Goal: Ask a question

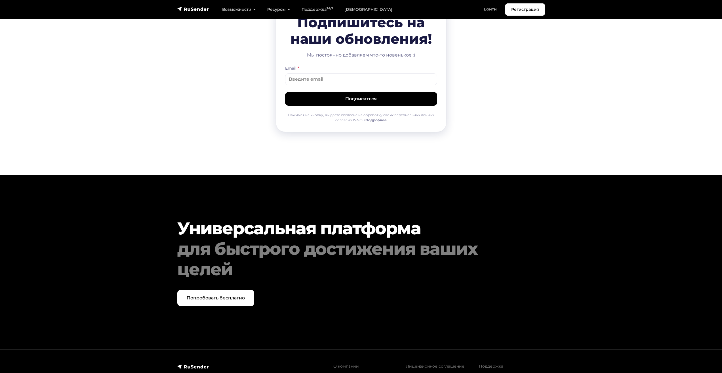
scroll to position [2802, 0]
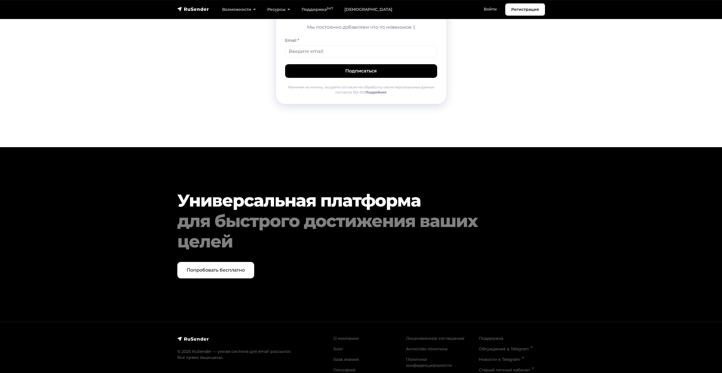
click at [487, 335] on ul "Поддержка Обсуждение в Telegram Новости в Telegram Старый личный кабинет" at bounding box center [512, 353] width 66 height 37
click at [487, 335] on link "Поддержка" at bounding box center [491, 337] width 24 height 5
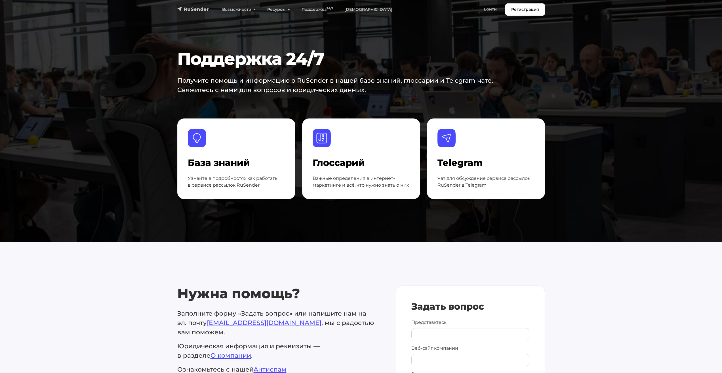
click at [196, 11] on img "navbar" at bounding box center [193, 9] width 32 height 6
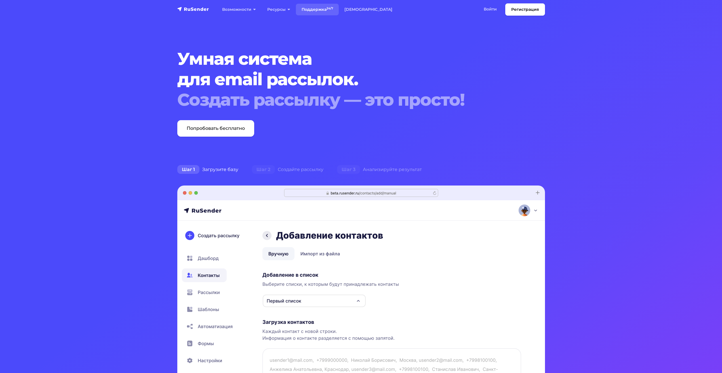
click at [313, 6] on link "Поддержка 24/7" at bounding box center [317, 10] width 43 height 12
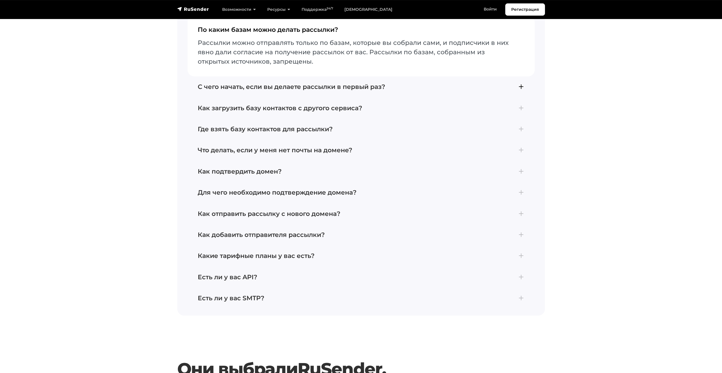
scroll to position [851, 0]
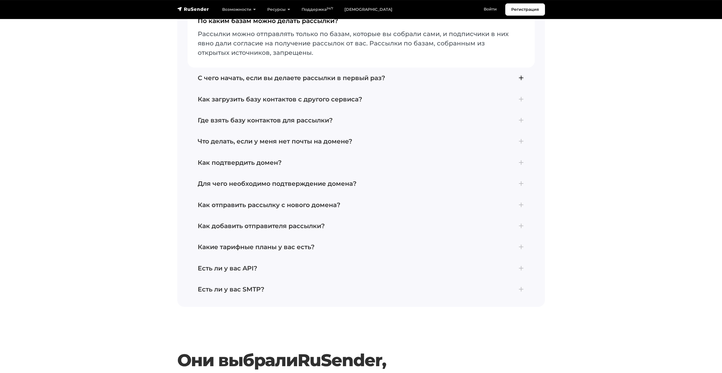
click at [525, 76] on button "С чего начать, если вы делаете рассылки в первый раз? Для отправки первой рассы…" at bounding box center [361, 78] width 347 height 21
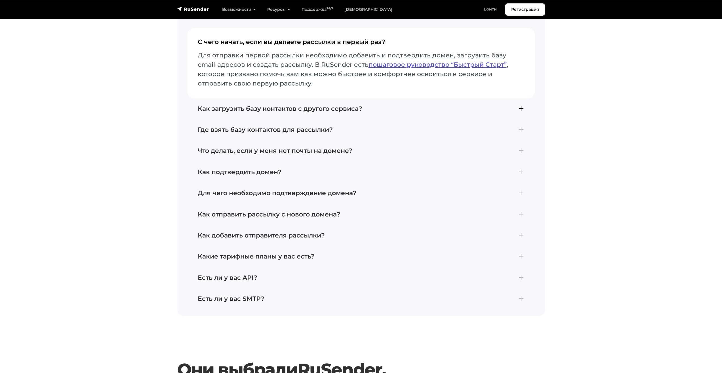
click at [523, 108] on h4 "Как загрузить базу контактов с другого сервиса?" at bounding box center [361, 108] width 327 height 7
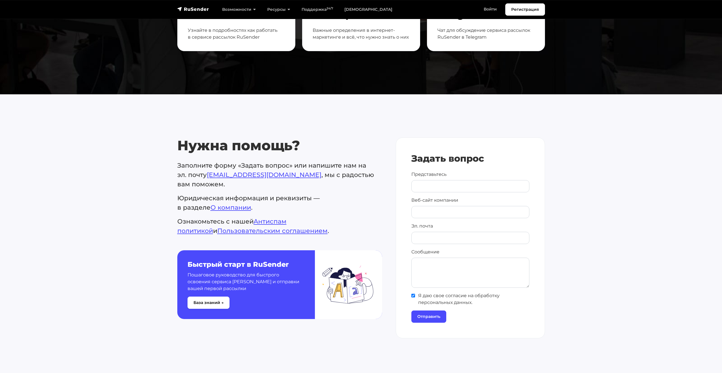
scroll to position [141, 0]
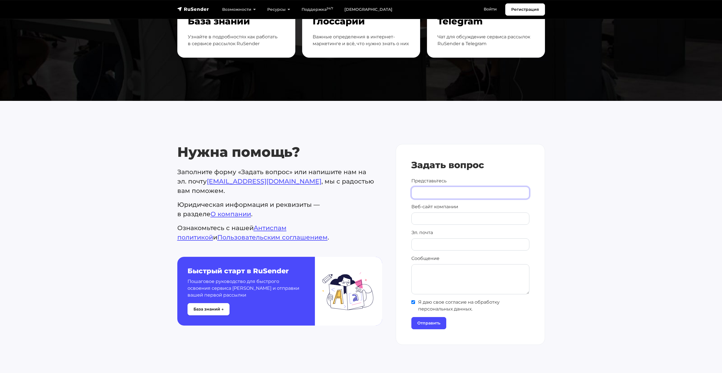
click at [467, 192] on input "Представьтесь" at bounding box center [471, 192] width 118 height 12
type input "Анастасия"
click at [444, 270] on textarea "Сообщение" at bounding box center [471, 279] width 118 height 30
type textarea "С"
click at [454, 275] on textarea "Свяжитесь пожалуйста со мной для уточнения вопросов" at bounding box center [471, 279] width 118 height 30
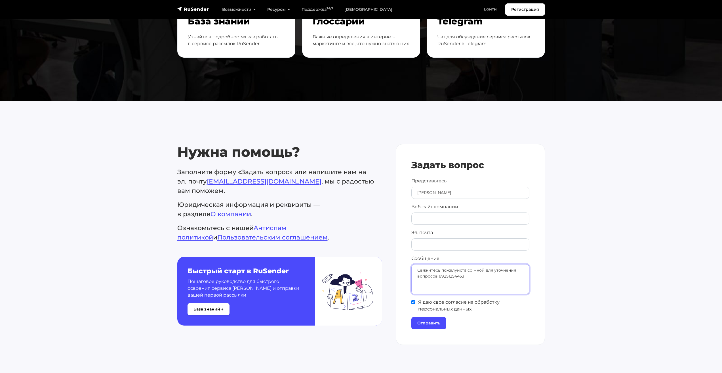
type textarea "Свяжитесь пожалуйста со мной для уточнения вопросов 89251254433"
click at [439, 316] on form "Задать вопрос Представьтесь Анастасия Веб-сайт компании Эл. почта Сообщение Свя…" at bounding box center [471, 244] width 118 height 169
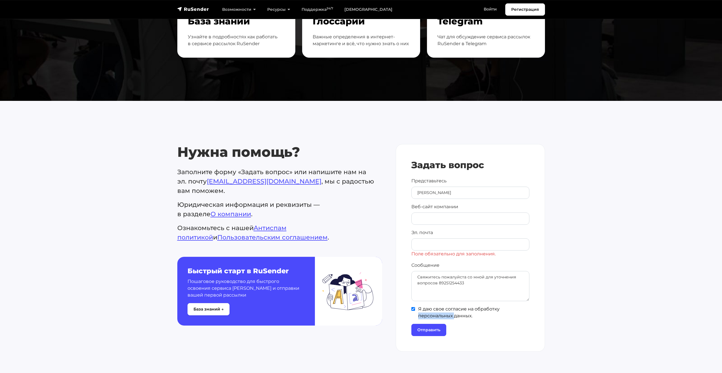
click at [439, 316] on span "Я даю свое согласие на обработку персональных данных." at bounding box center [471, 312] width 118 height 14
click at [415, 311] on input"] "Я даю свое согласие на обработку персональных данных." at bounding box center [414, 309] width 4 height 4
checkbox input"] "false"
click at [435, 251] on span "Поле обязательно для заполнения." at bounding box center [471, 253] width 118 height 7
click at [434, 243] on input "Эл. почта" at bounding box center [471, 244] width 118 height 12
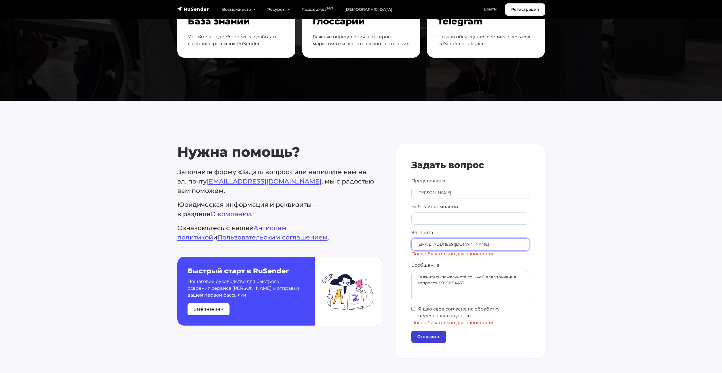
type input "rastorgueva_1994@mail.ru"
click at [429, 340] on div "Поле обязательно для заполнения. Поле обязательно для заполнения. Задать вопрос…" at bounding box center [470, 250] width 149 height 213
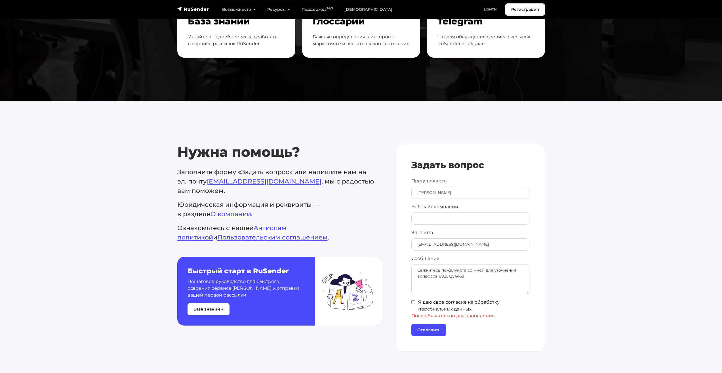
click at [414, 303] on input"] "Я даю свое согласие на обработку персональных данных." at bounding box center [414, 302] width 4 height 4
checkbox input"] "true"
click at [418, 330] on div "Задать вопрос Представьтесь Анастасия Веб-сайт компании Эл. почта rastorgueva_1…" at bounding box center [470, 244] width 149 height 200
click at [430, 323] on input "Отправить" at bounding box center [429, 323] width 35 height 12
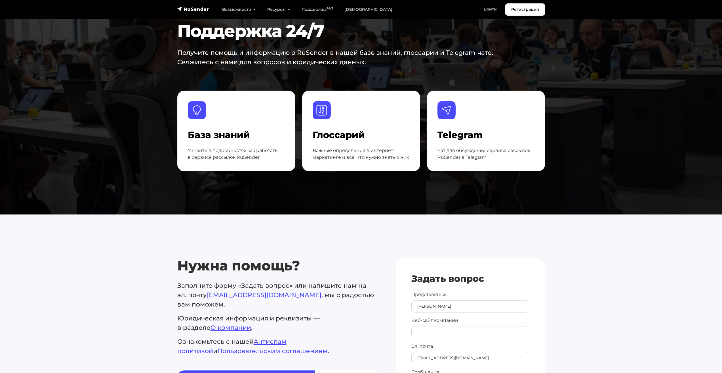
scroll to position [0, 0]
